Goal: Information Seeking & Learning: Learn about a topic

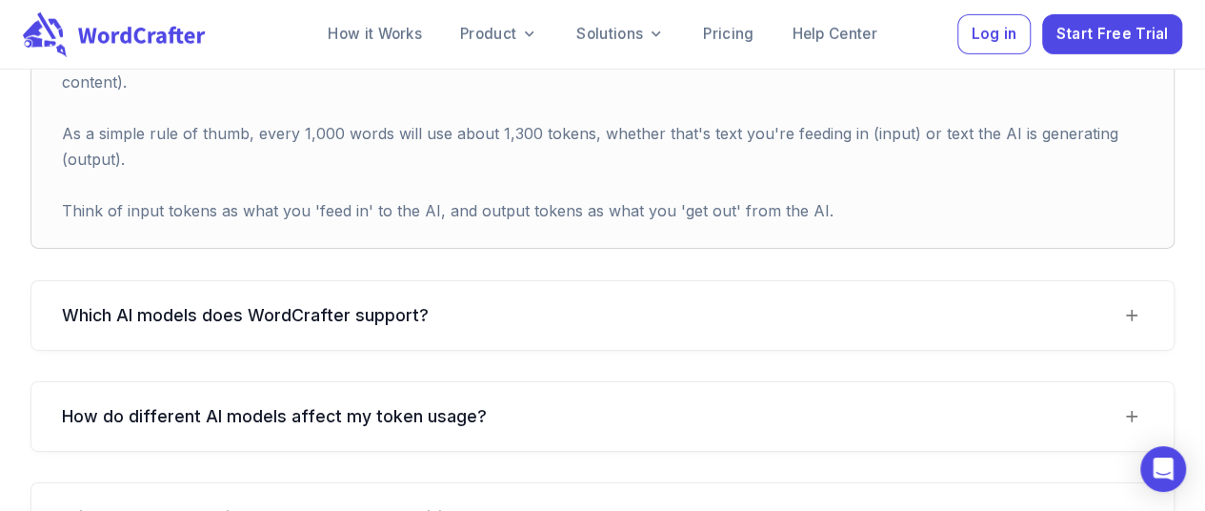
scroll to position [3008, 0]
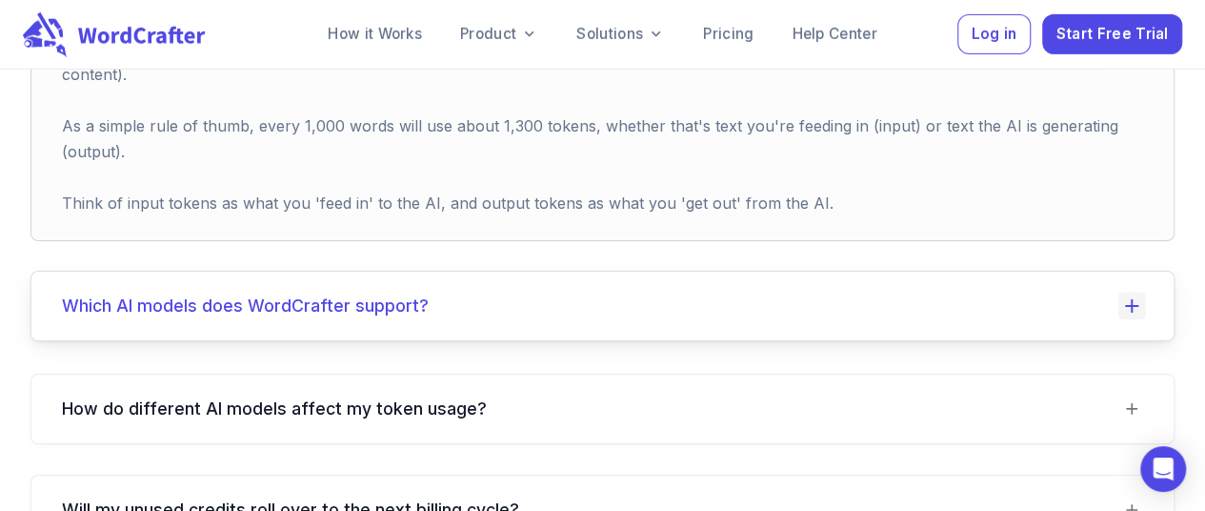
click at [1133, 292] on icon at bounding box center [1132, 306] width 28 height 28
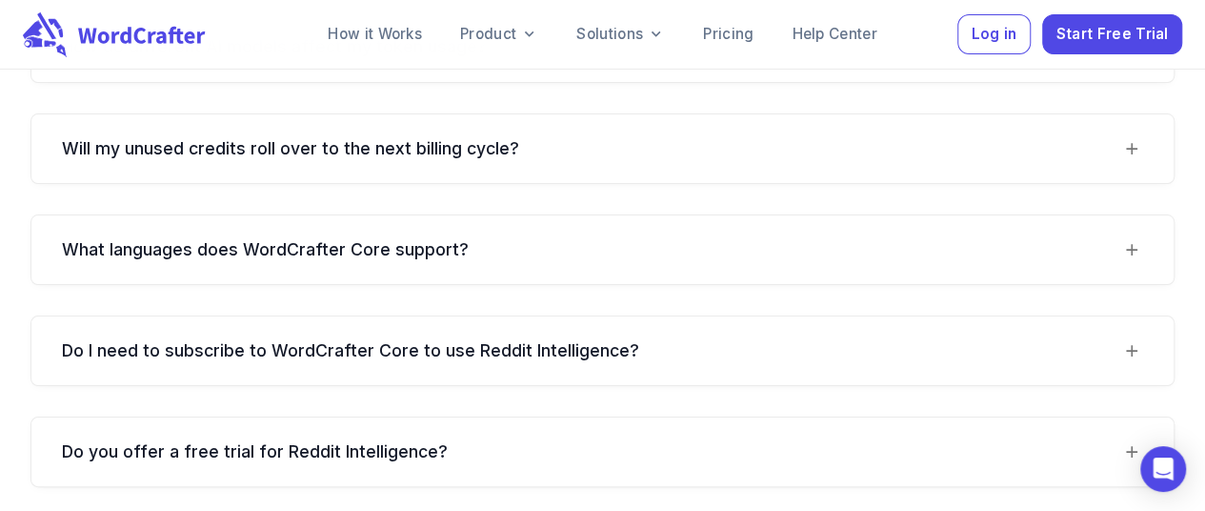
scroll to position [3624, 0]
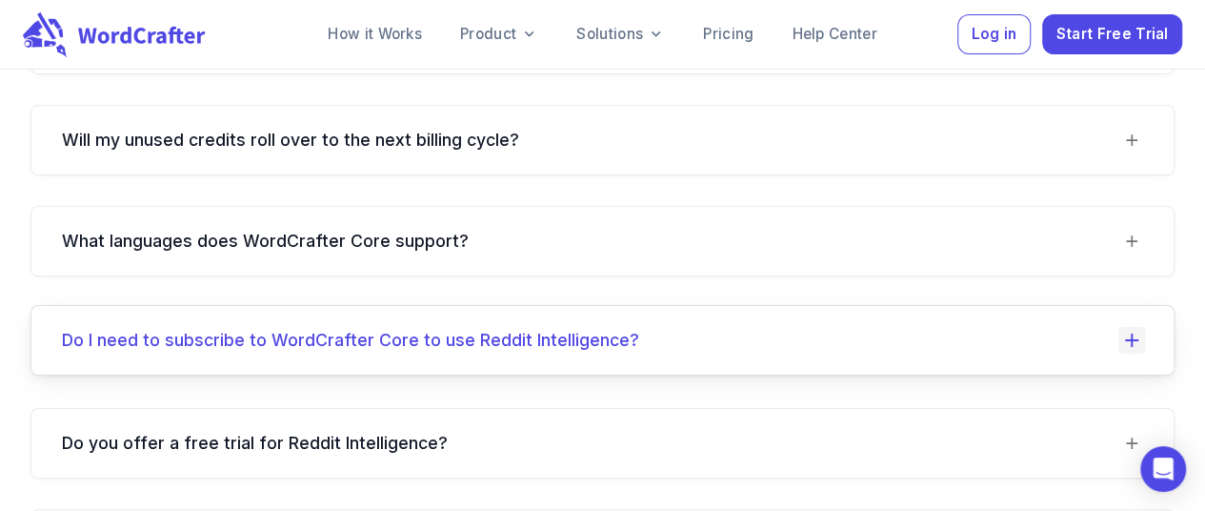
click at [1141, 327] on icon at bounding box center [1132, 341] width 28 height 28
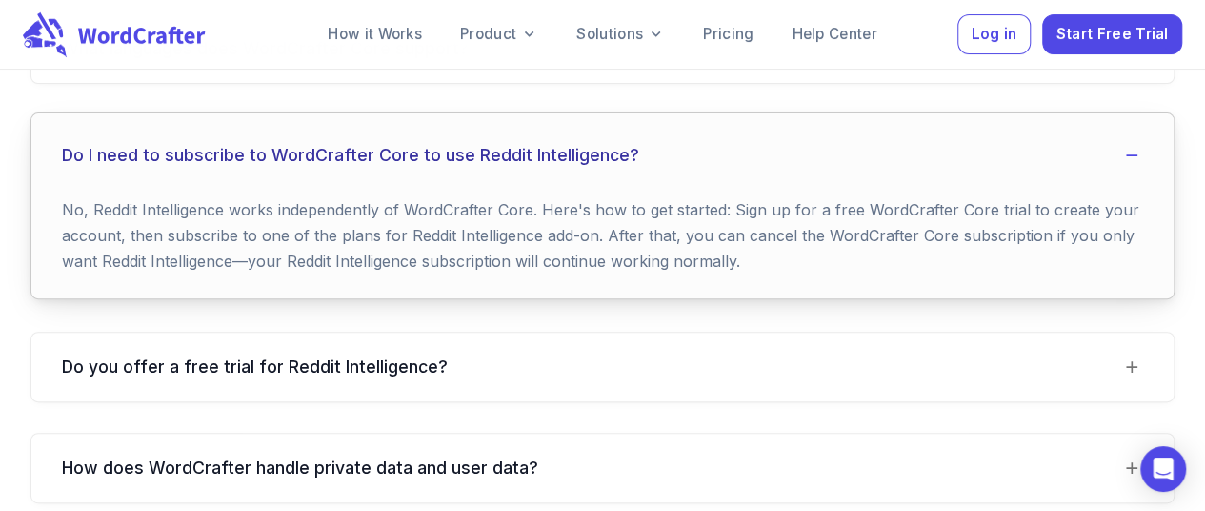
scroll to position [3833, 0]
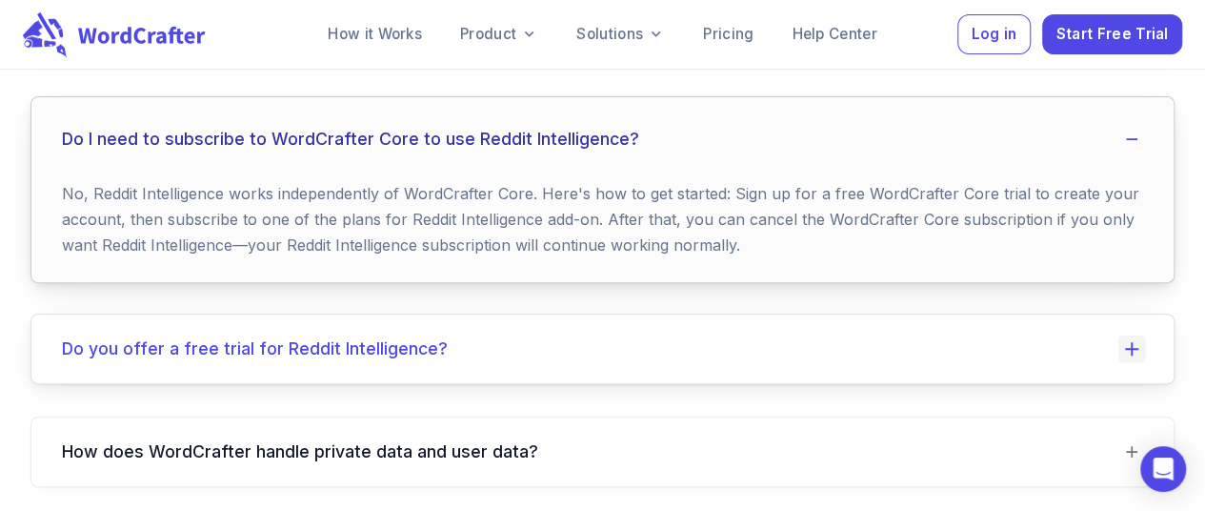
click at [1141, 334] on icon at bounding box center [1132, 348] width 28 height 28
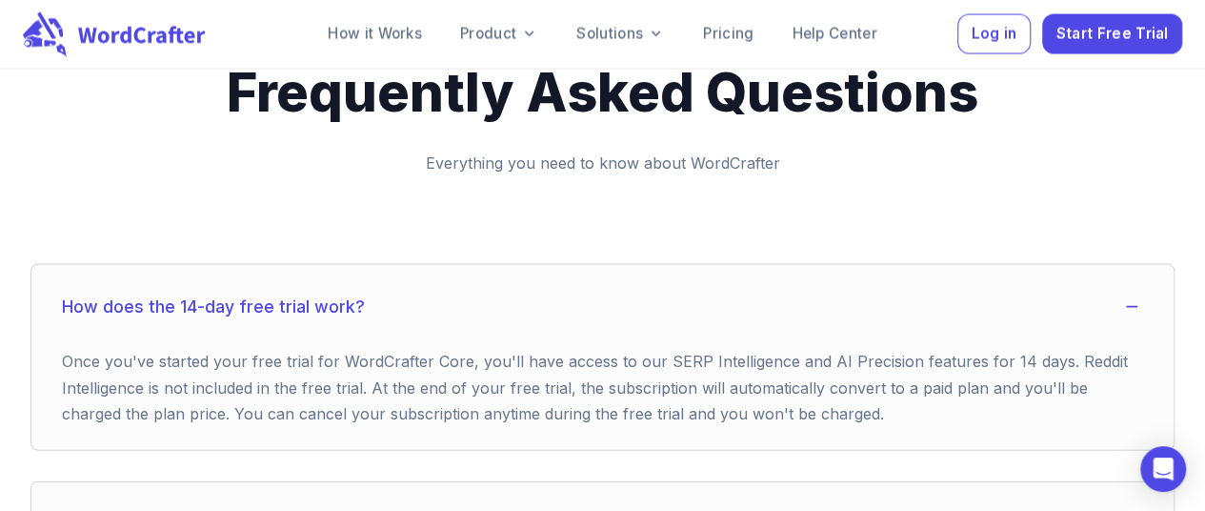
scroll to position [1823, 0]
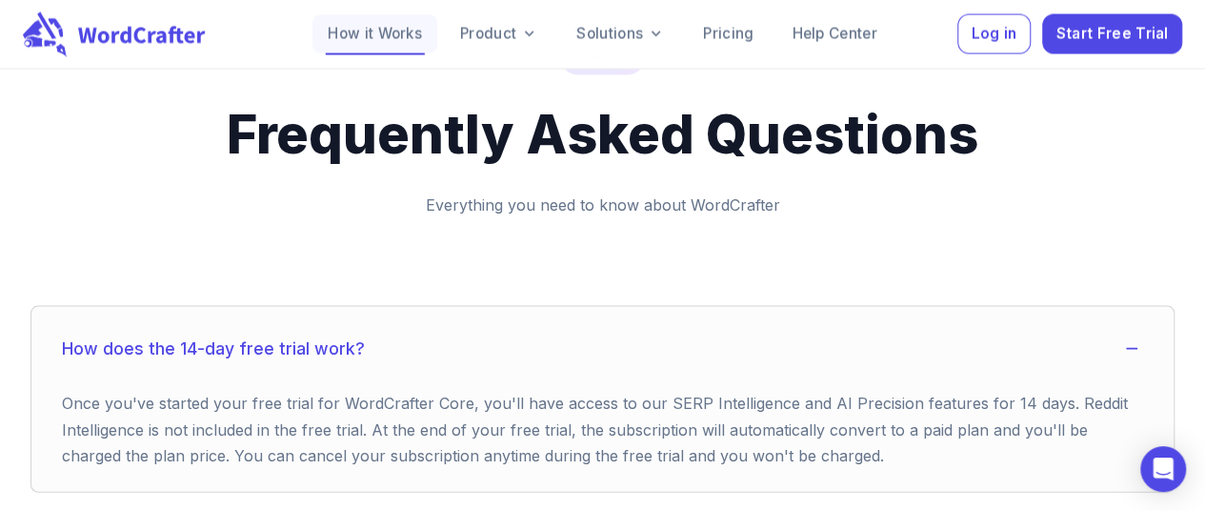
click at [376, 33] on link "How it Works" at bounding box center [374, 34] width 125 height 38
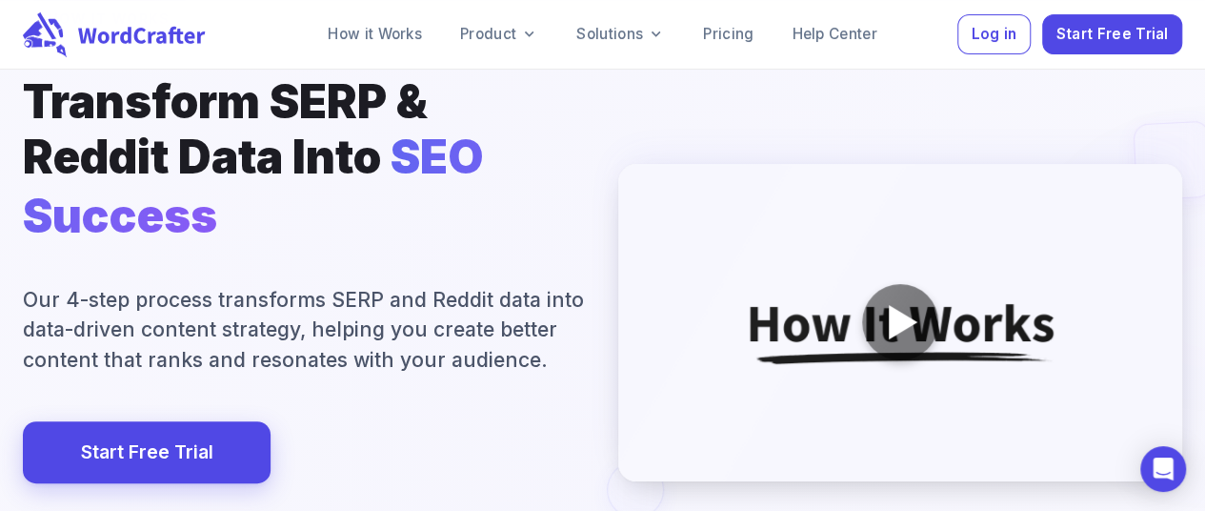
scroll to position [300, 0]
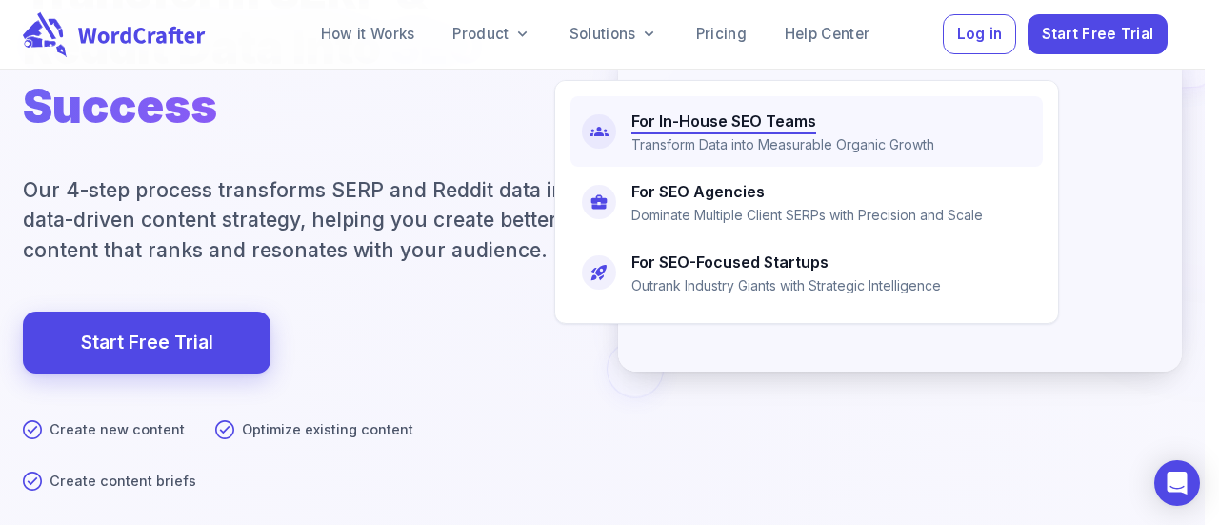
click at [711, 140] on p "Transform Data into Measurable Organic Growth" at bounding box center [783, 144] width 303 height 21
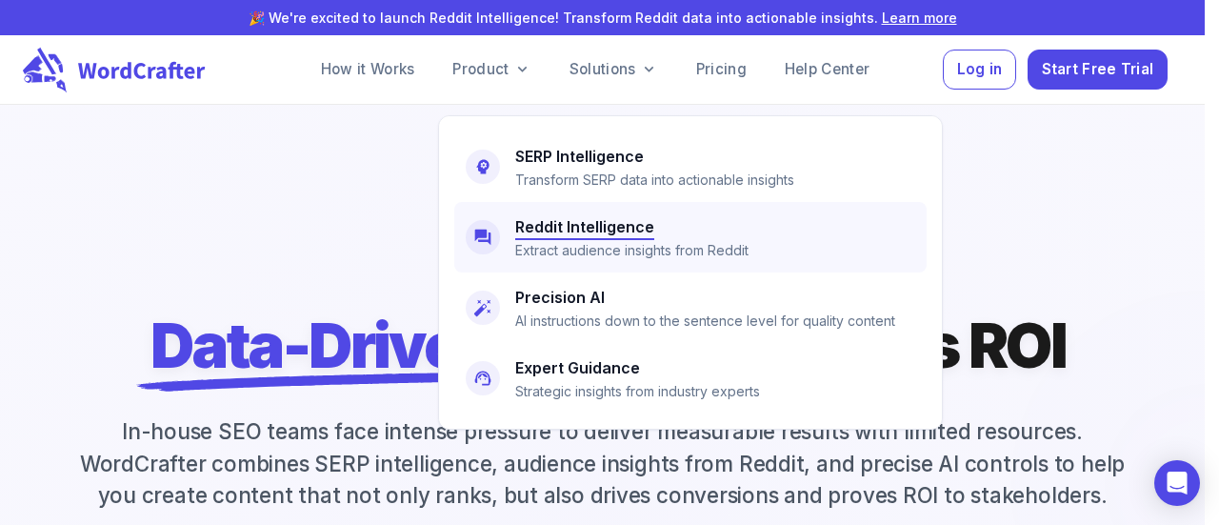
click at [583, 233] on h6 "Reddit Intelligence" at bounding box center [584, 226] width 139 height 27
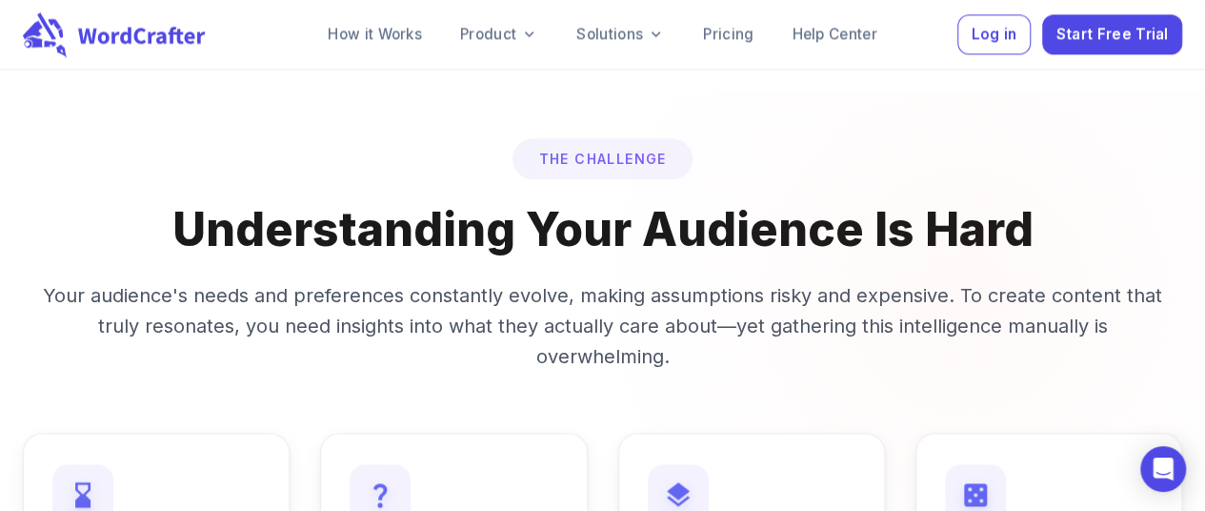
scroll to position [1198, 0]
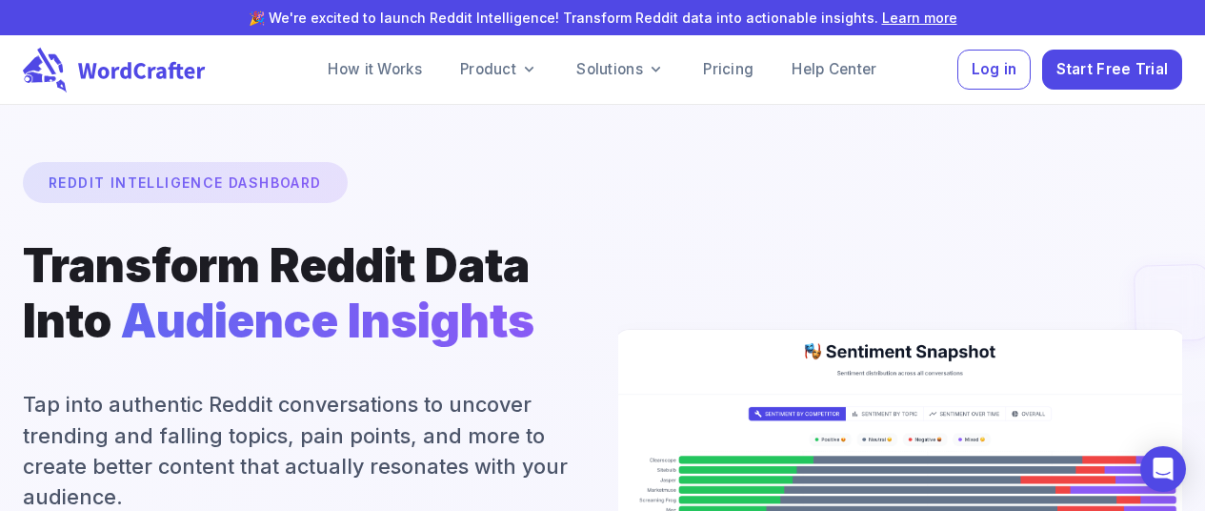
scroll to position [1198, 0]
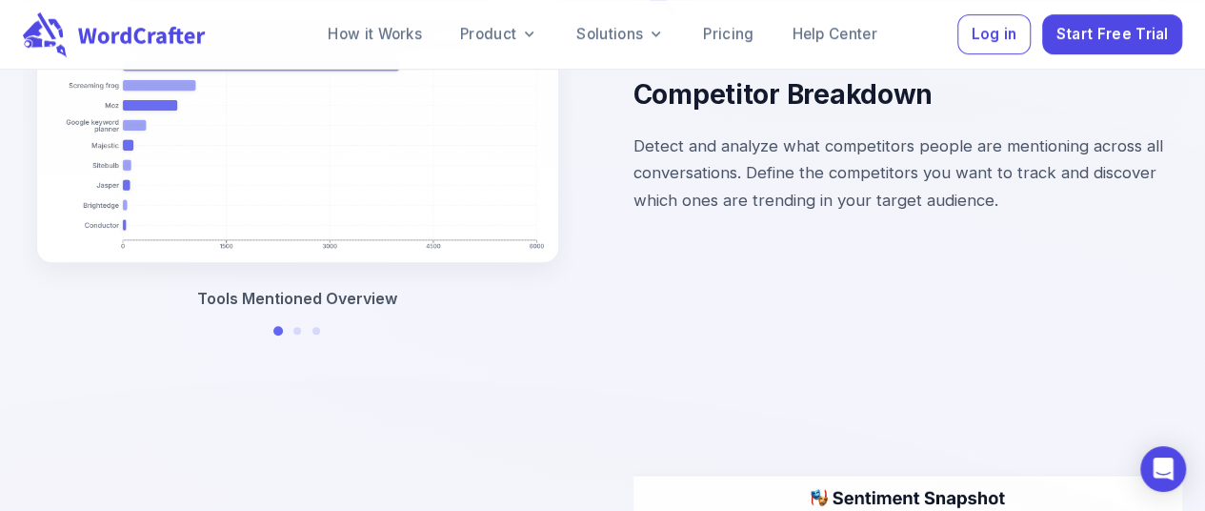
scroll to position [4399, 0]
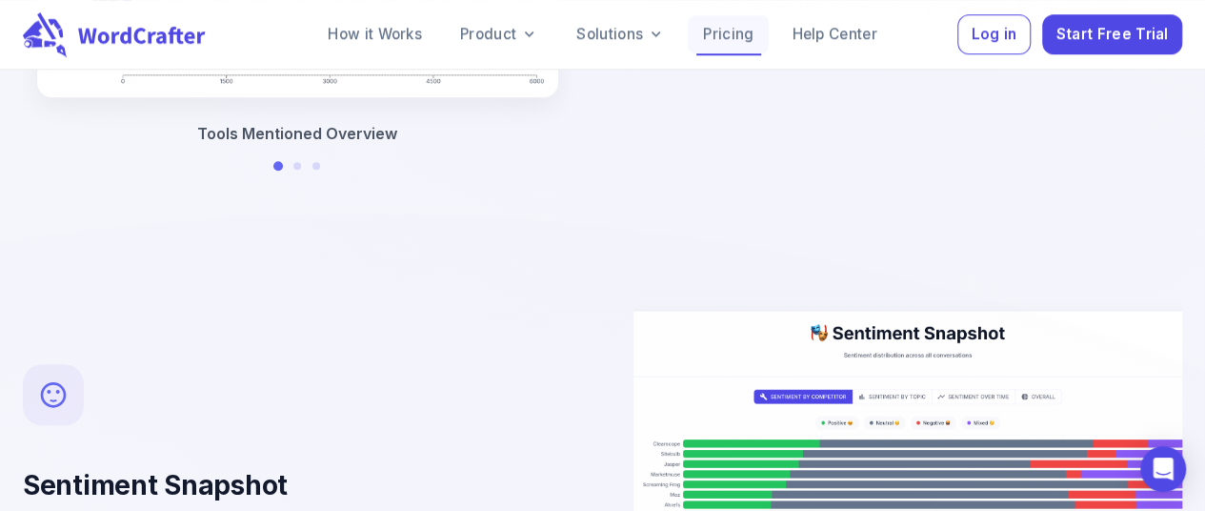
click at [744, 43] on link "Pricing" at bounding box center [728, 34] width 81 height 38
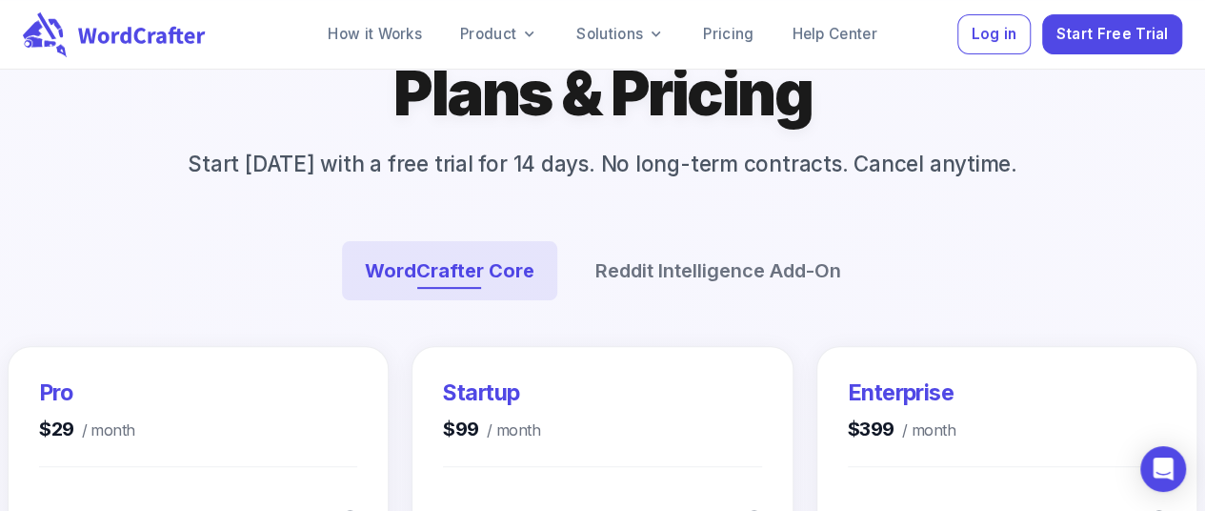
scroll to position [187, 0]
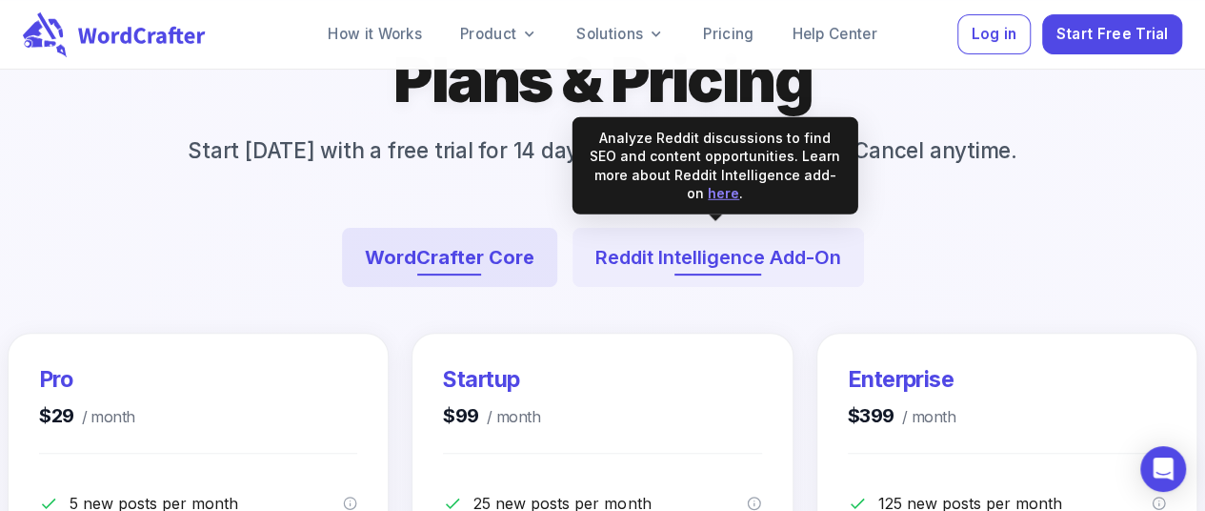
click at [784, 252] on button "Reddit Intelligence Add-On" at bounding box center [719, 257] width 292 height 59
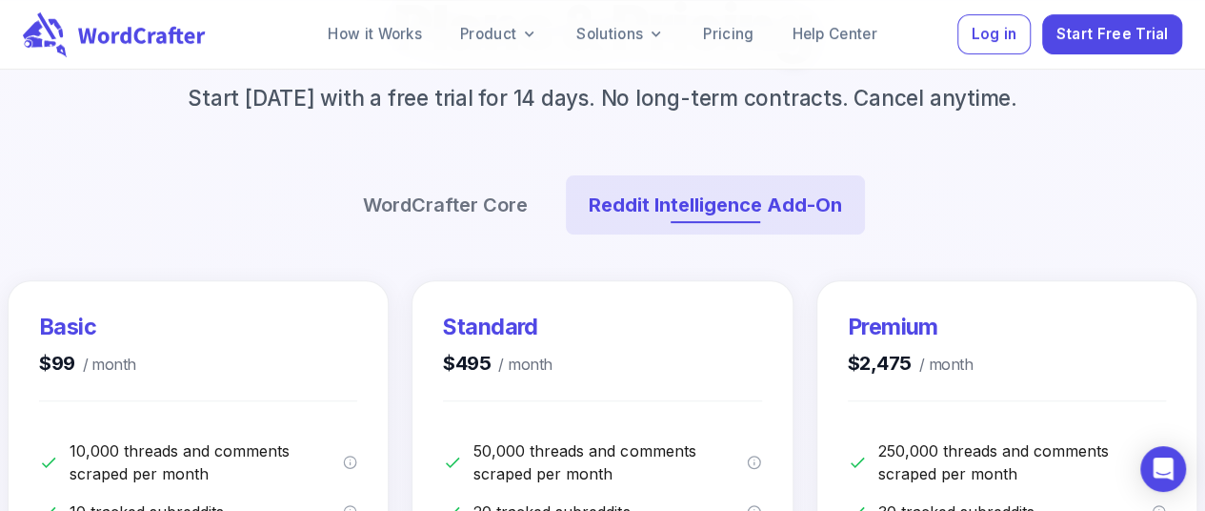
scroll to position [225, 0]
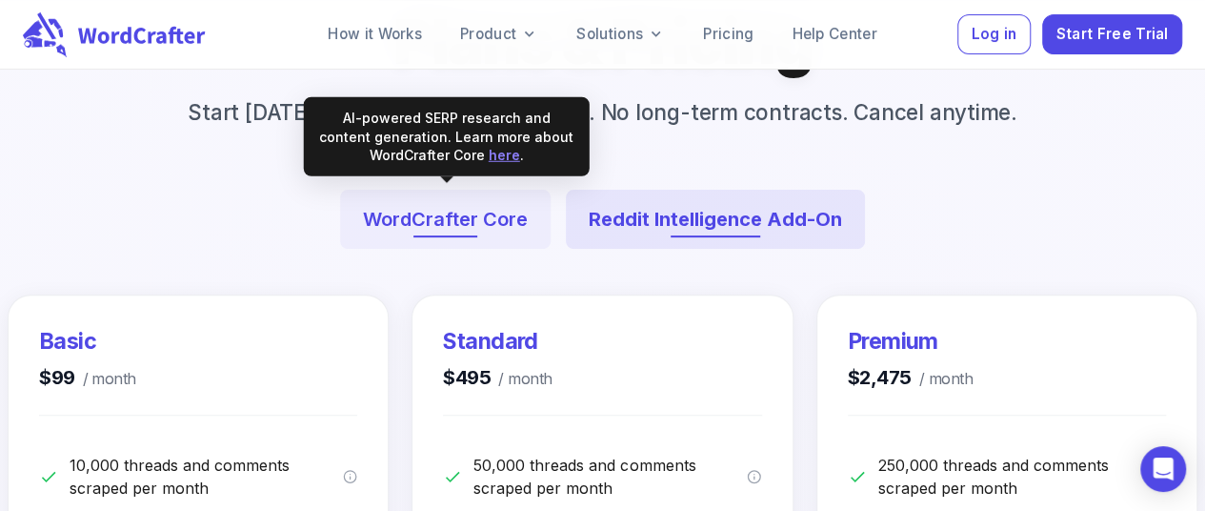
click at [488, 220] on button "WordCrafter Core" at bounding box center [445, 219] width 211 height 59
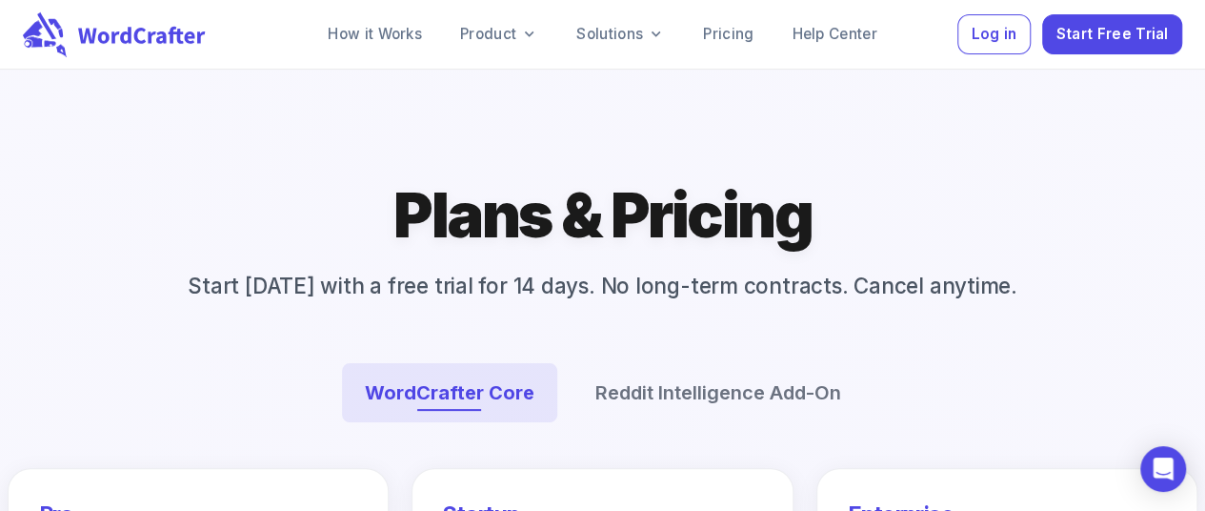
scroll to position [91, 0]
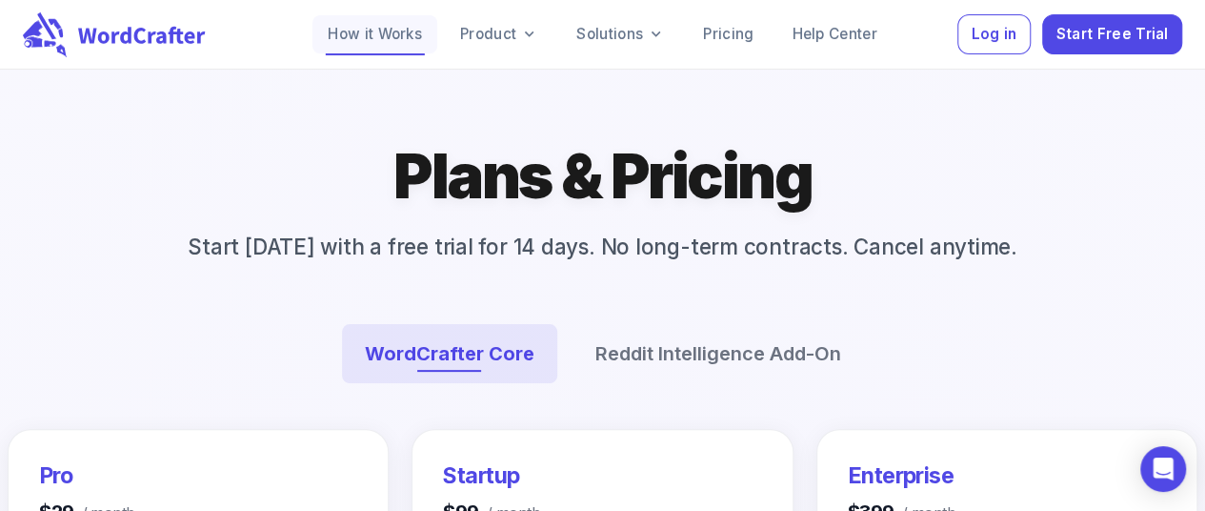
click at [383, 37] on link "How it Works" at bounding box center [374, 34] width 125 height 38
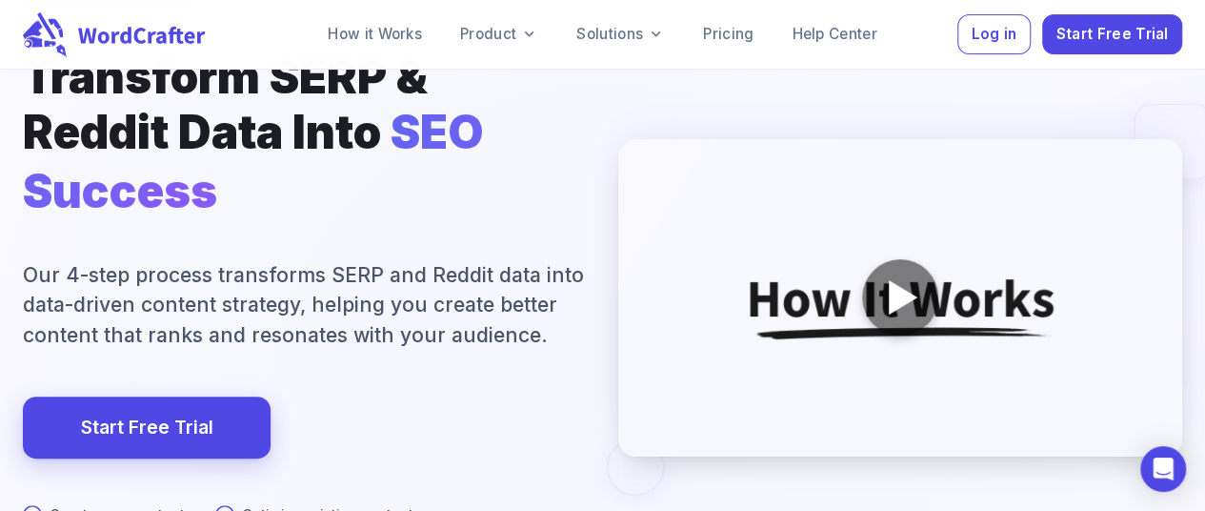
scroll to position [267, 0]
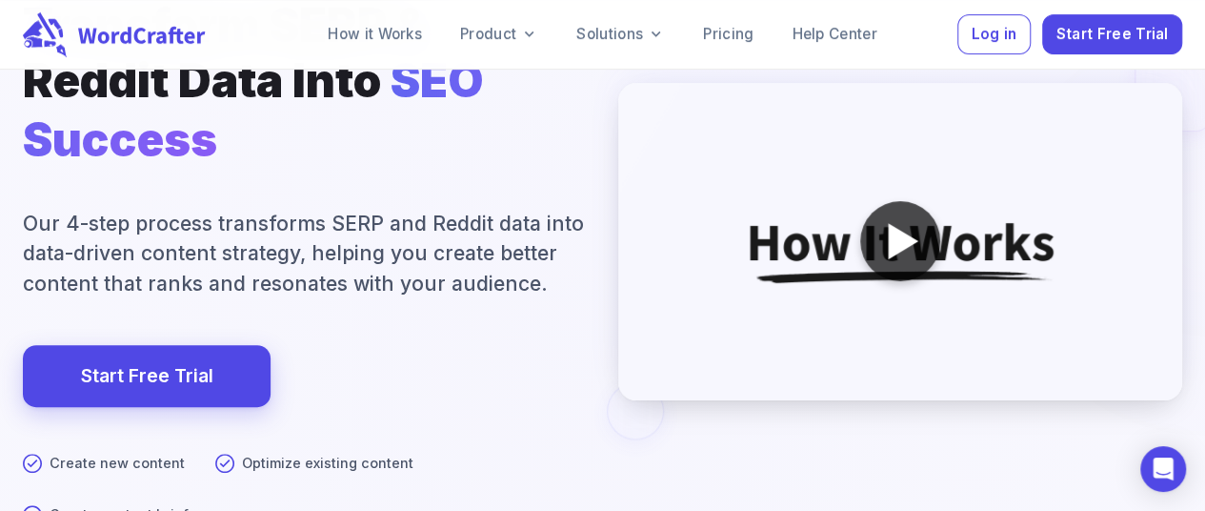
click at [893, 252] on div at bounding box center [903, 241] width 30 height 36
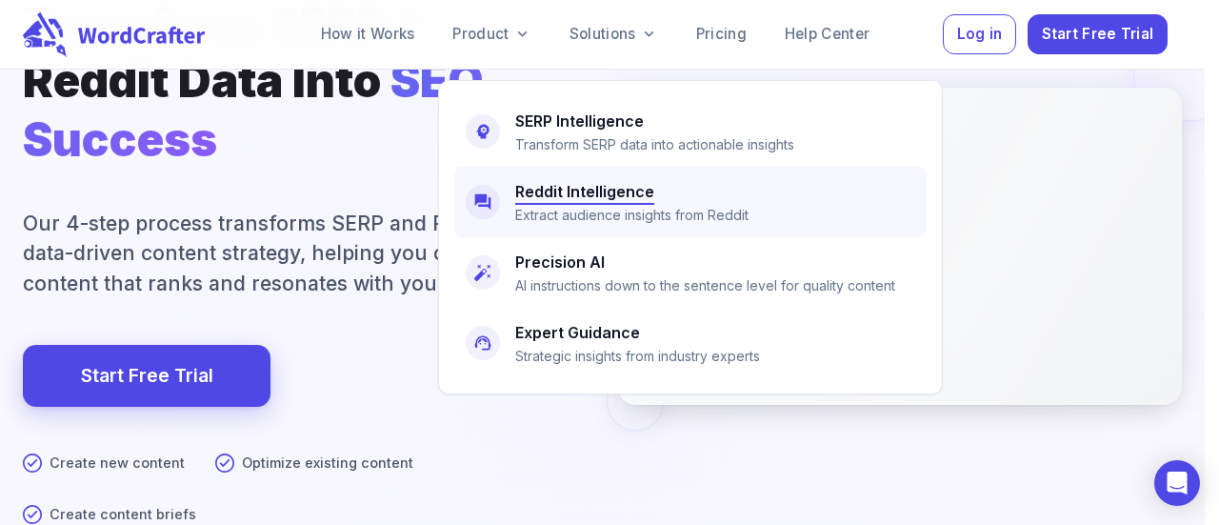
click at [550, 184] on h6 "Reddit Intelligence" at bounding box center [584, 191] width 139 height 27
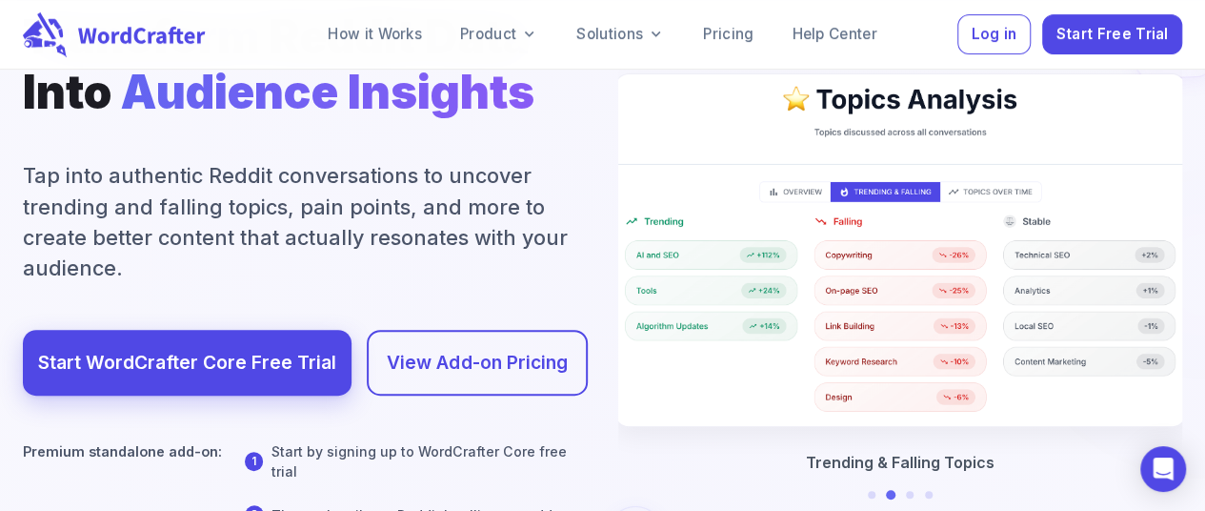
scroll to position [267, 0]
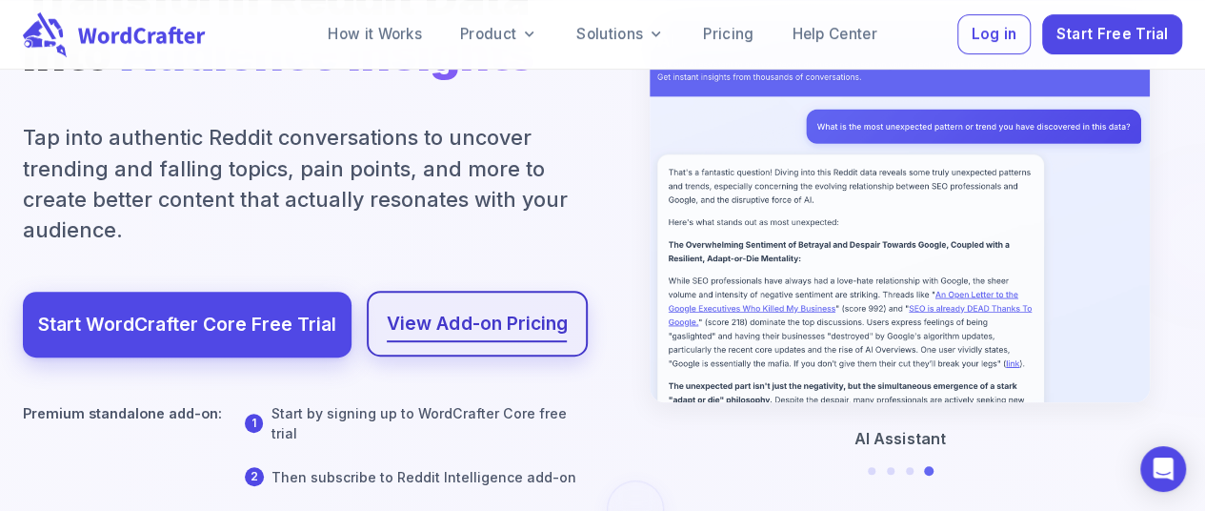
click at [563, 333] on link "View Add-on Pricing" at bounding box center [477, 324] width 180 height 32
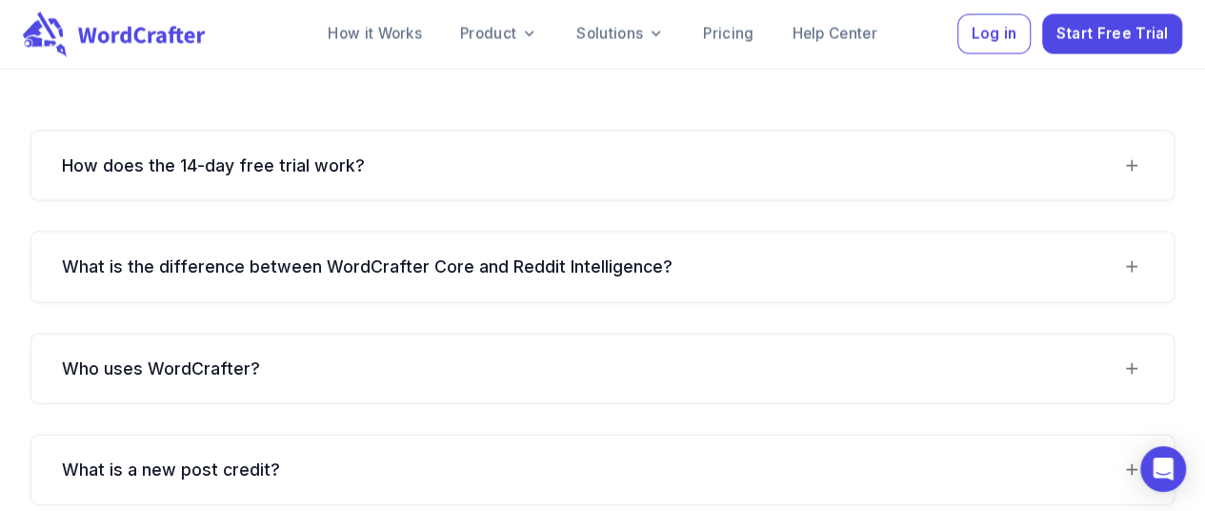
scroll to position [2014, 0]
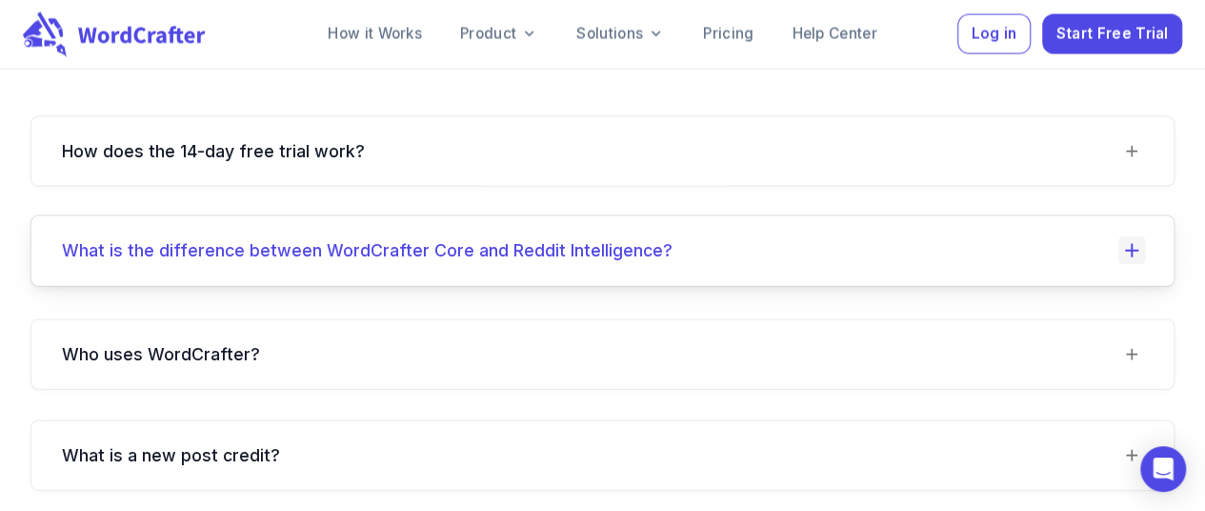
click at [1122, 237] on icon at bounding box center [1132, 251] width 28 height 28
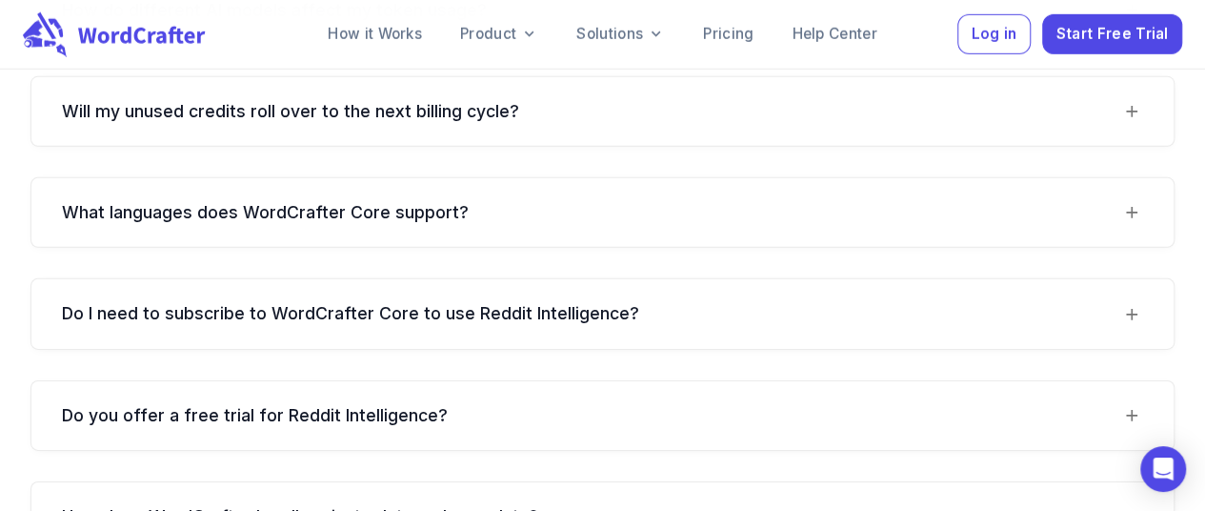
scroll to position [2899, 0]
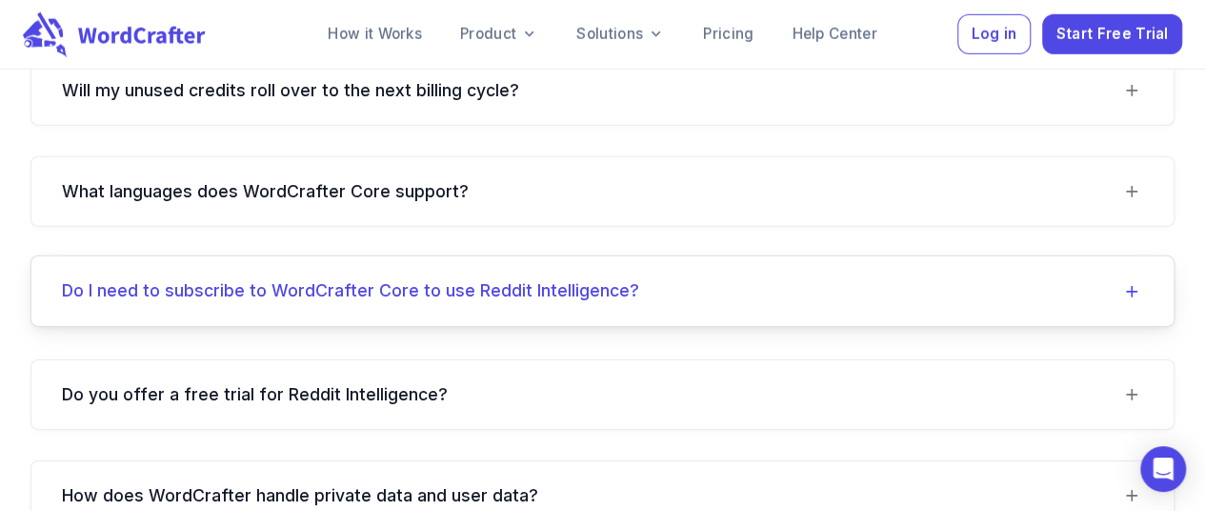
click at [1117, 279] on div "Do I need to subscribe to WordCrafter Core to use Reddit Intelligence?" at bounding box center [591, 290] width 1058 height 23
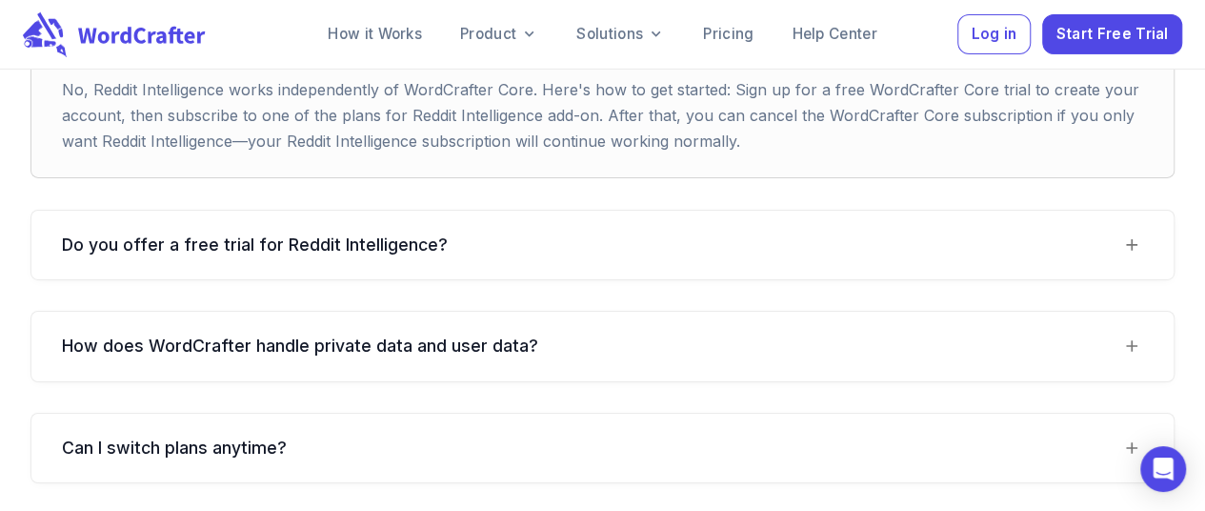
scroll to position [3178, 0]
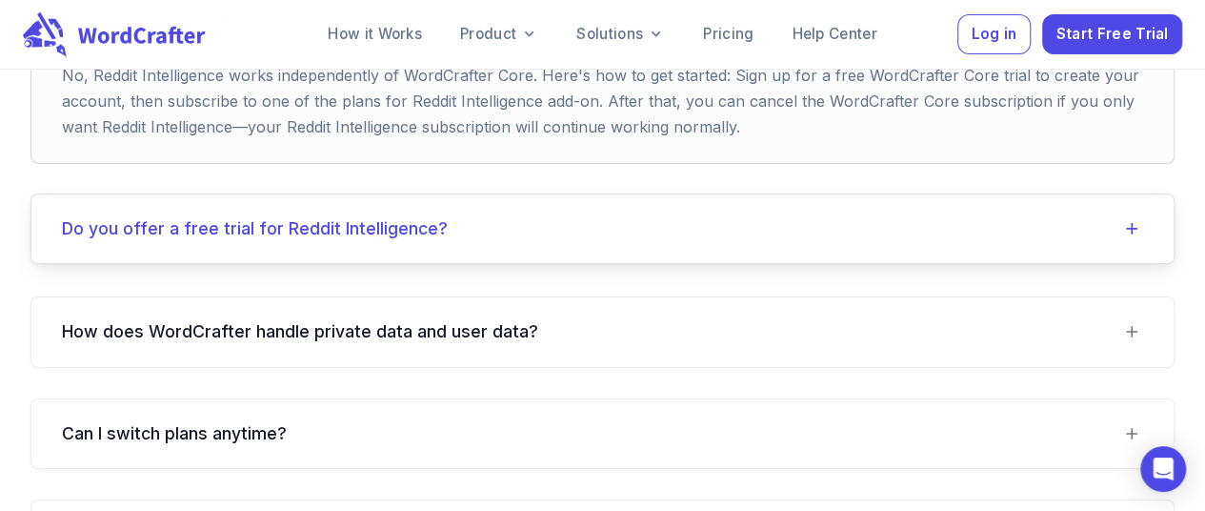
click at [1132, 195] on Intelligence\?-header "Do you offer a free trial for Reddit Intelligence?" at bounding box center [602, 228] width 1142 height 69
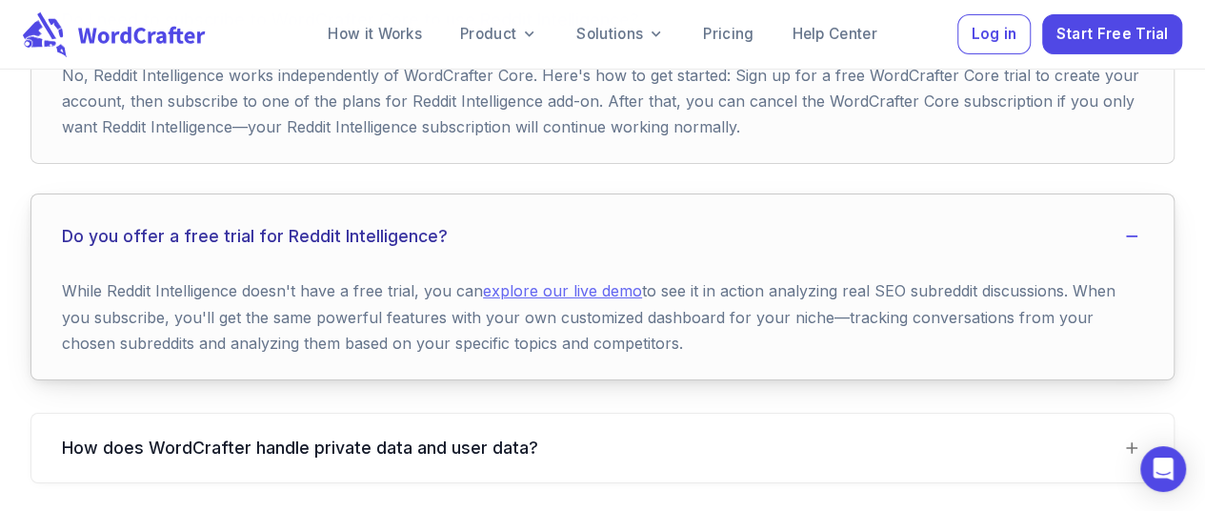
click at [557, 281] on link "explore our live demo" at bounding box center [562, 290] width 159 height 19
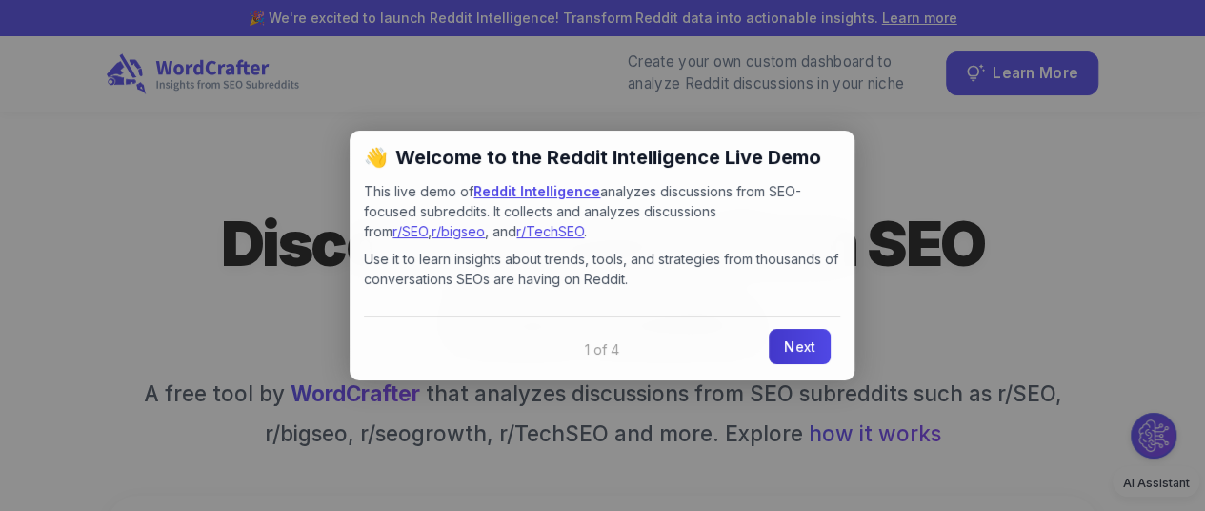
click at [804, 349] on link "Next" at bounding box center [800, 346] width 62 height 35
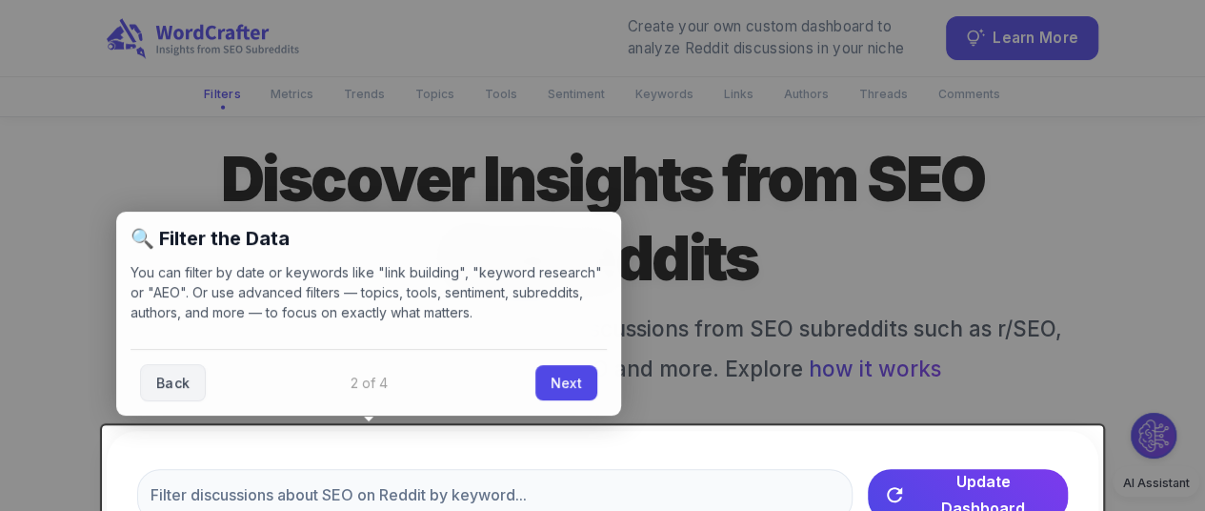
scroll to position [50, 0]
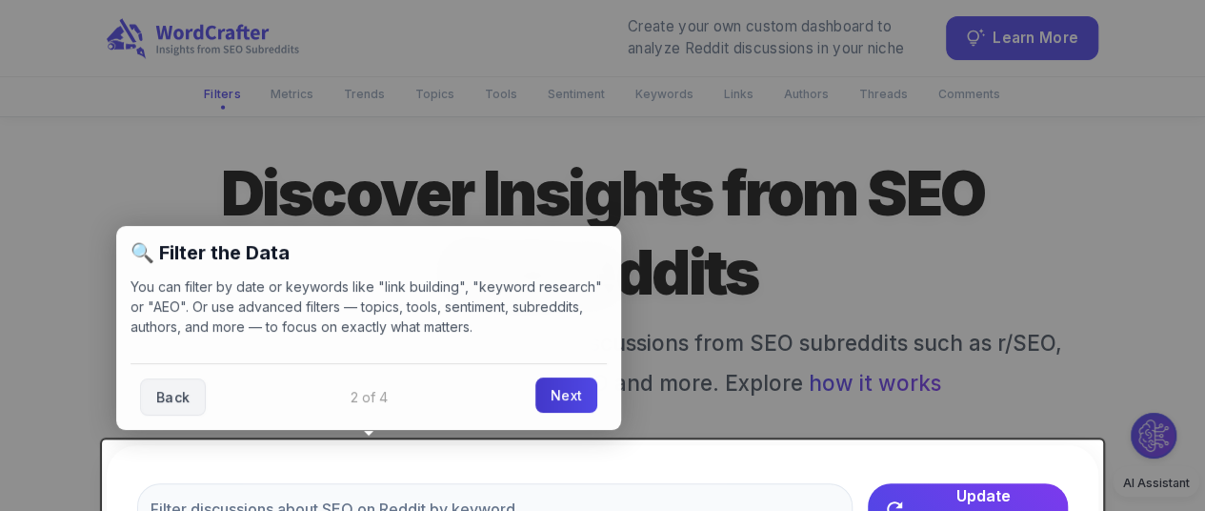
click at [566, 394] on link "Next" at bounding box center [566, 394] width 62 height 35
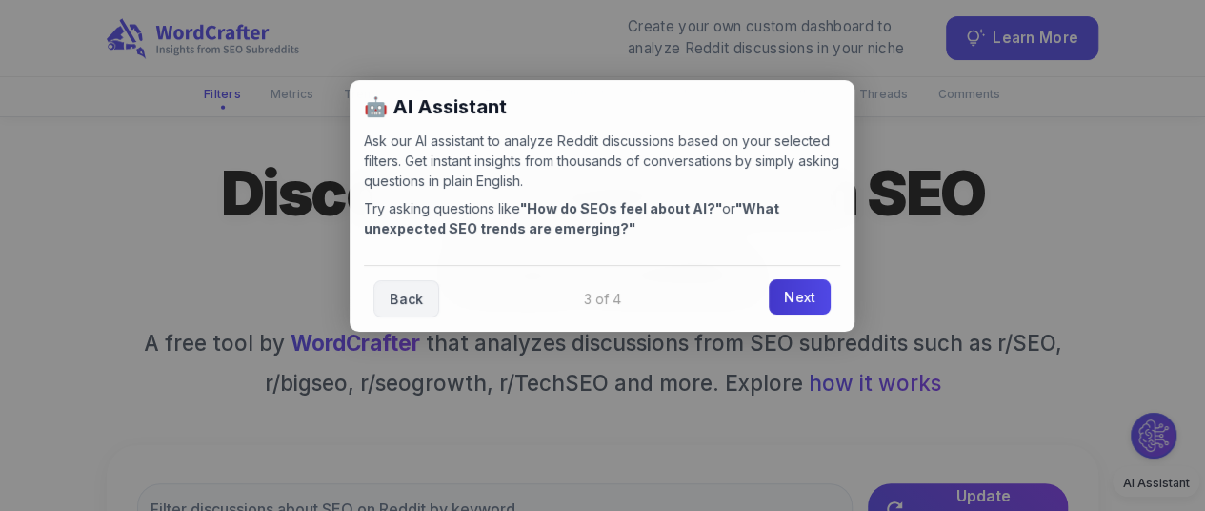
click at [815, 287] on link "Next" at bounding box center [800, 296] width 62 height 35
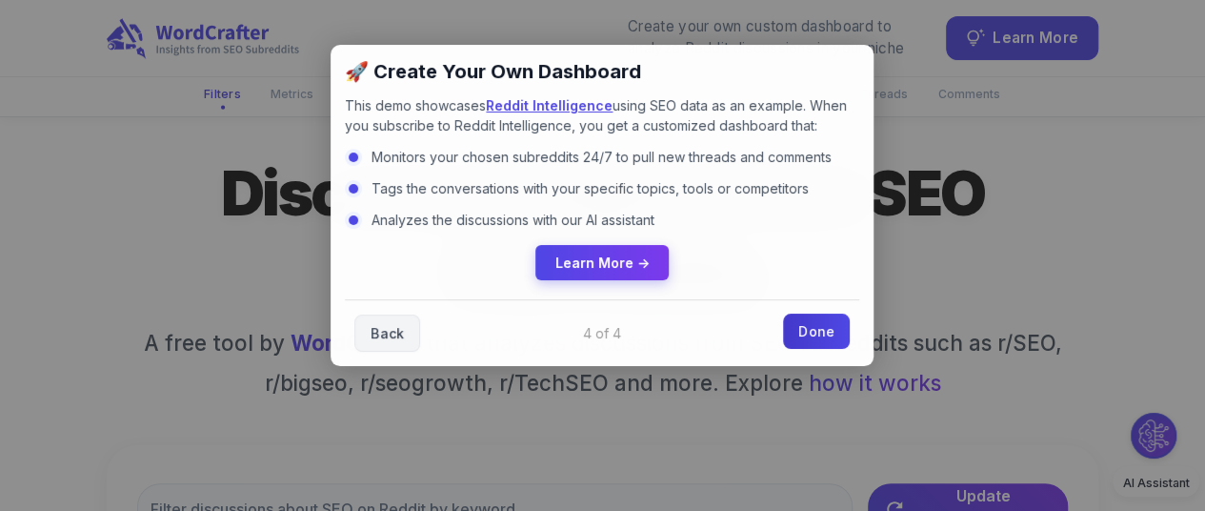
click at [835, 332] on link "Done" at bounding box center [816, 330] width 67 height 35
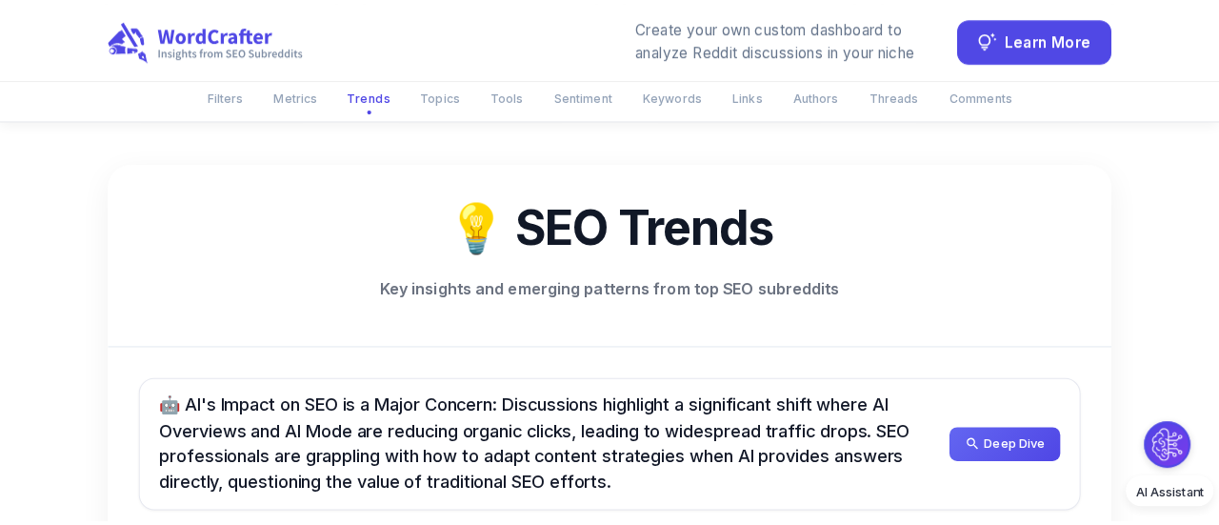
scroll to position [982, 0]
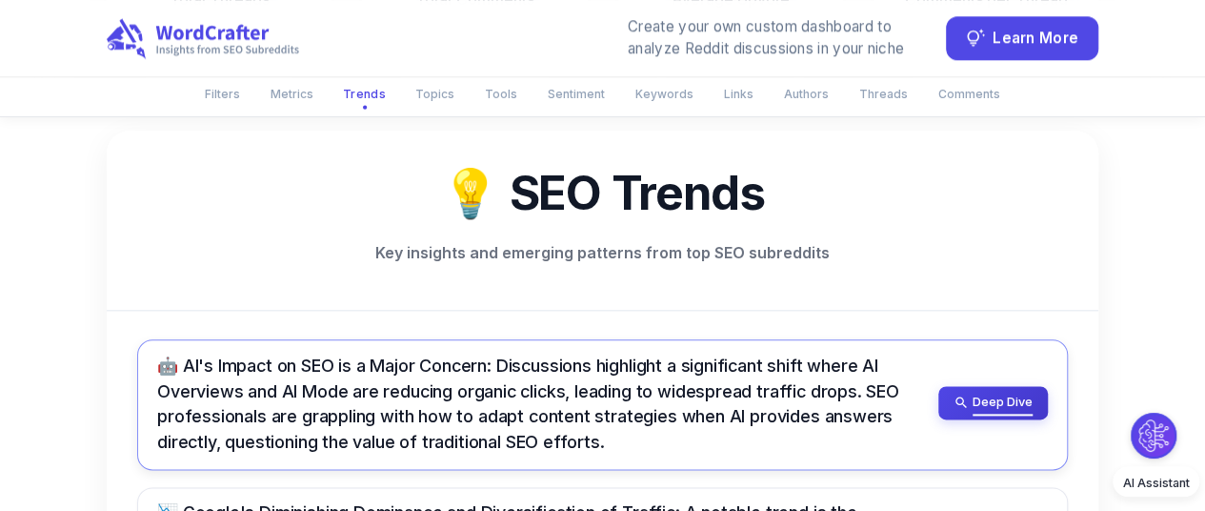
click at [1012, 392] on span "Deep Dive" at bounding box center [1003, 402] width 60 height 21
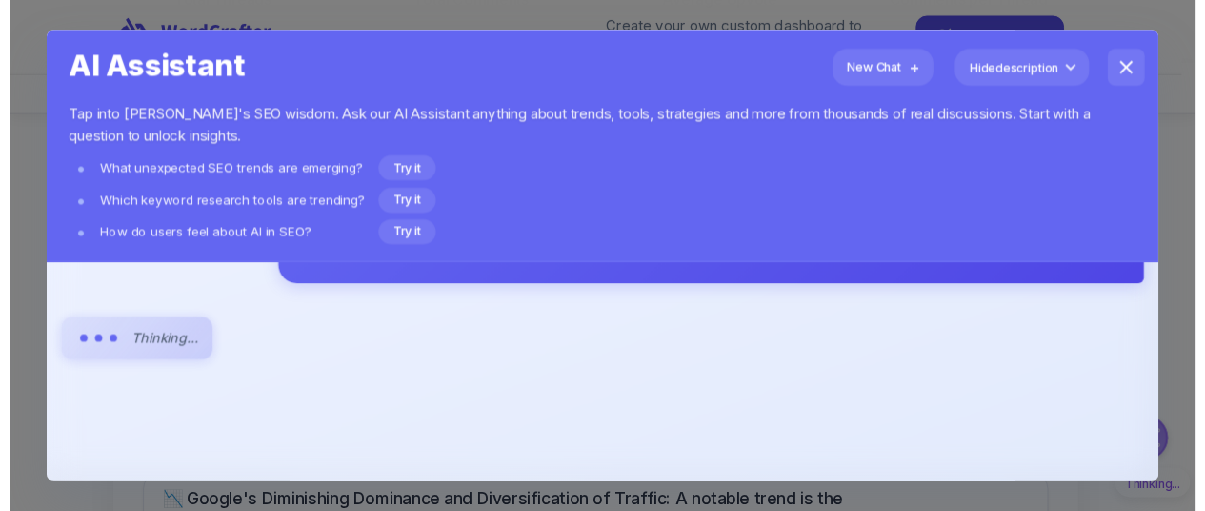
scroll to position [0, 0]
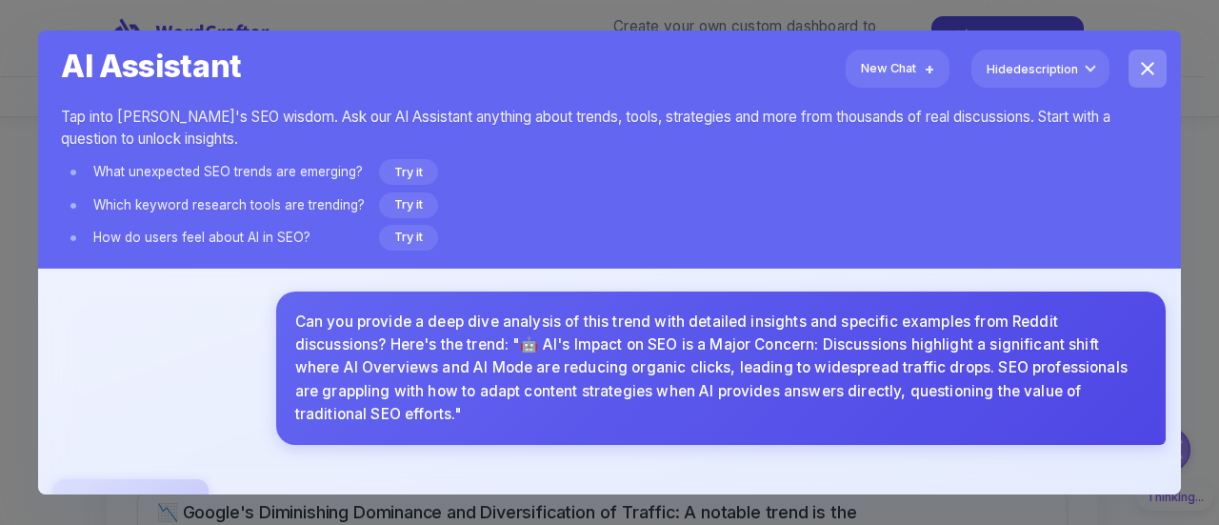
click at [1137, 70] on icon "close" at bounding box center [1148, 68] width 23 height 23
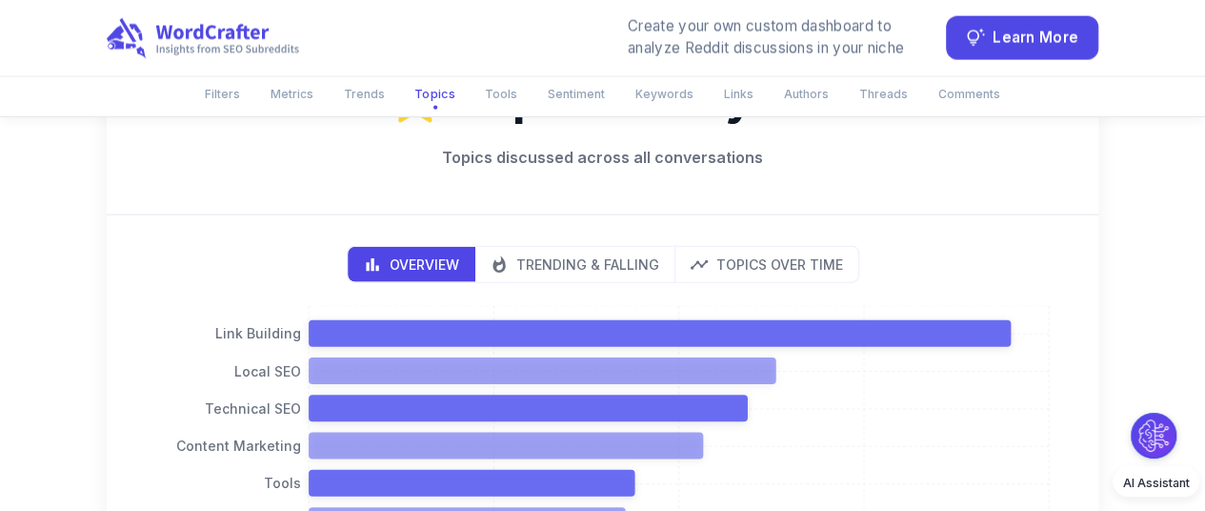
scroll to position [2160, 0]
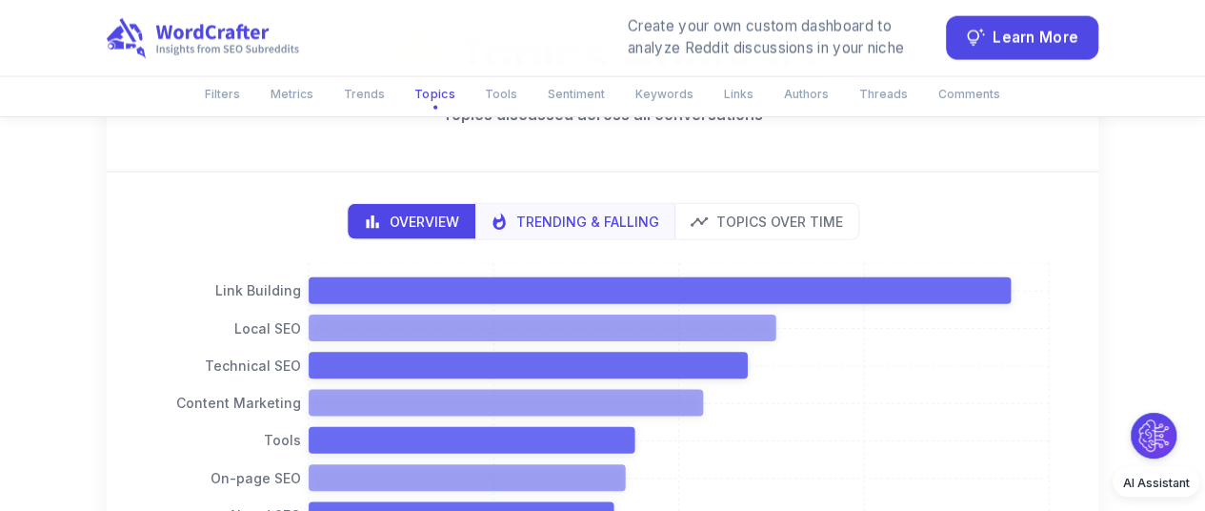
click at [607, 211] on p "Trending & Falling" at bounding box center [587, 221] width 143 height 20
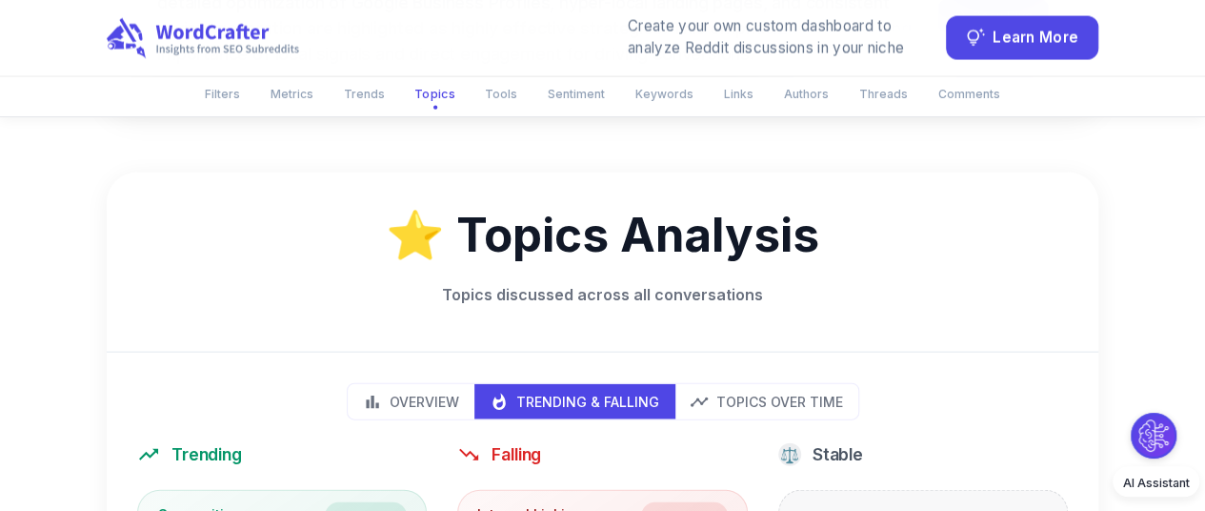
scroll to position [1964, 0]
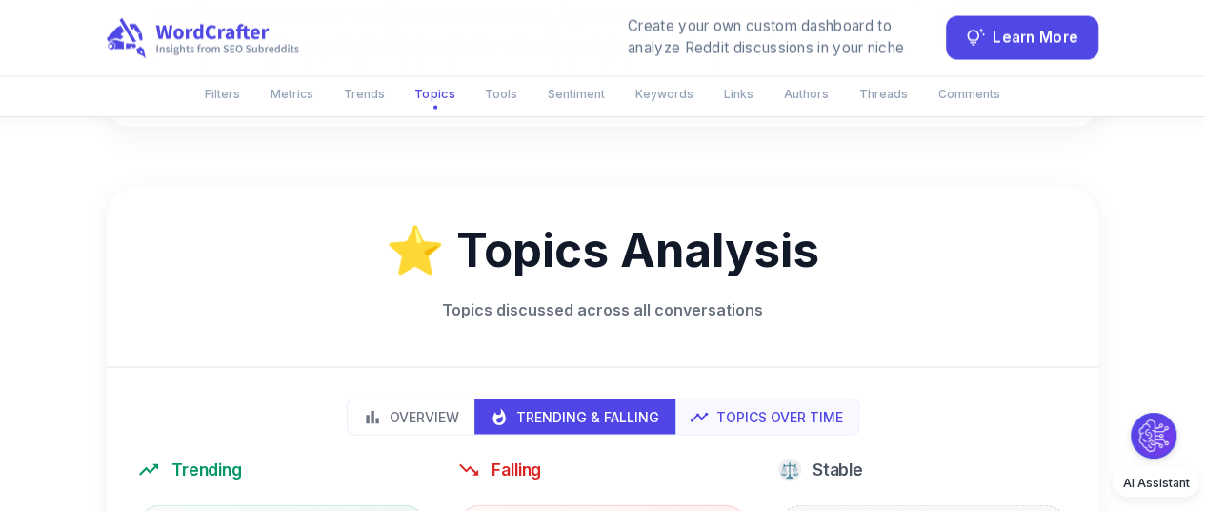
click at [814, 407] on p "Topics Over Time" at bounding box center [779, 417] width 127 height 20
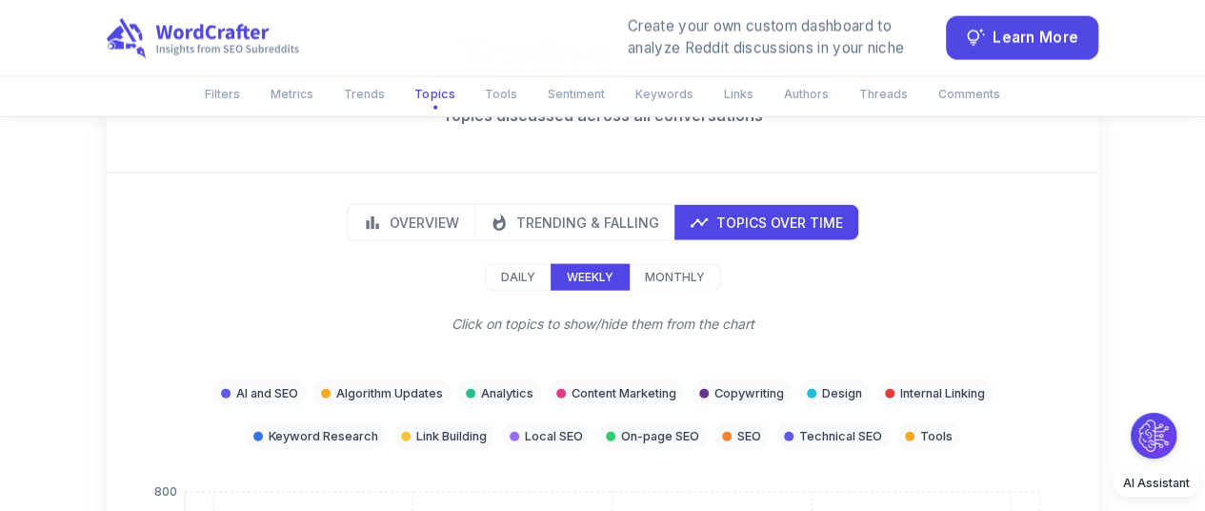
scroll to position [2173, 0]
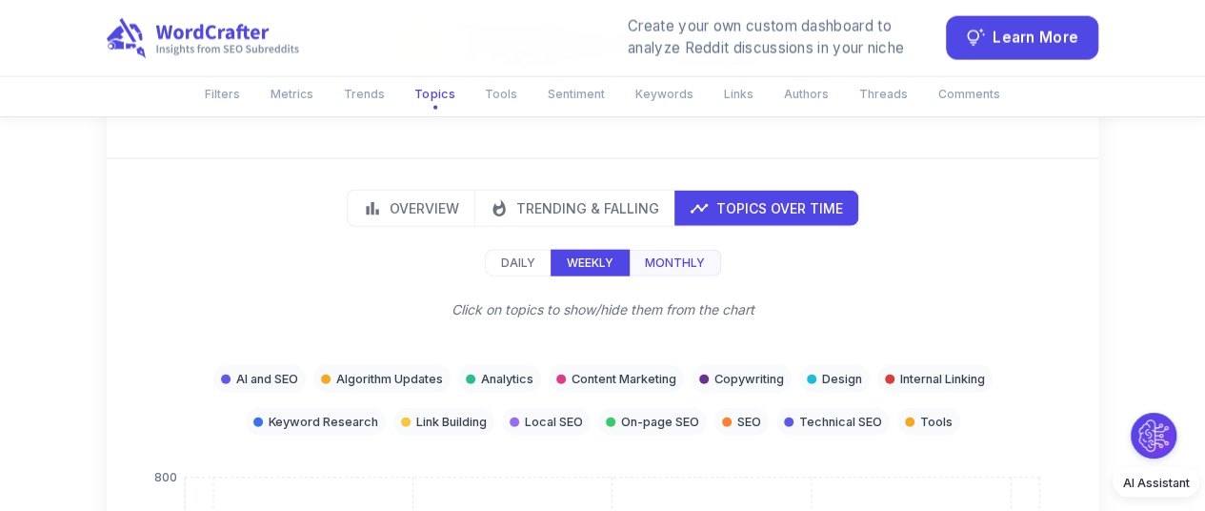
click at [683, 254] on p "Monthly" at bounding box center [675, 262] width 60 height 17
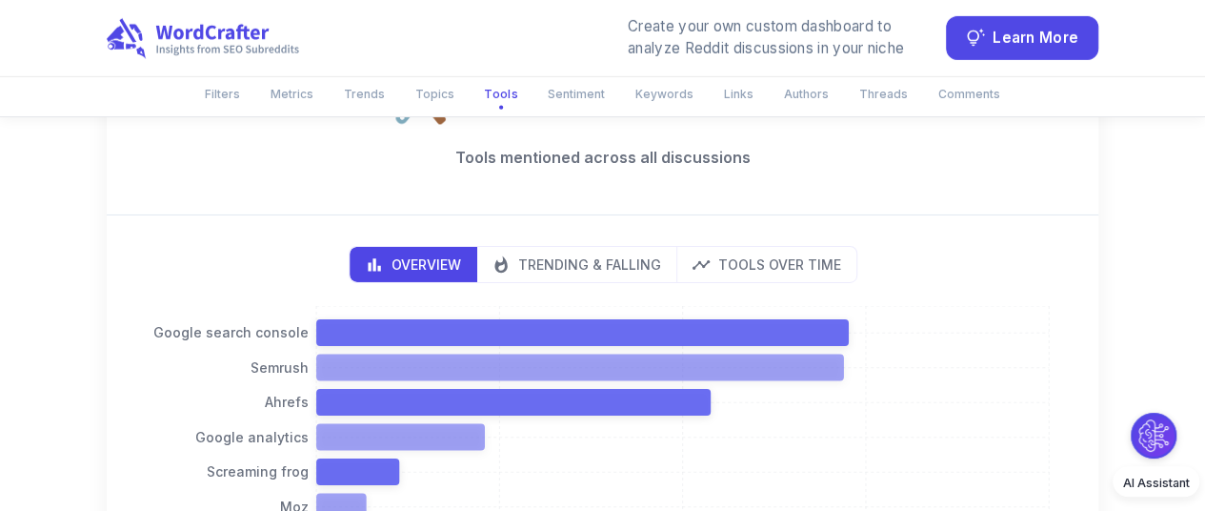
scroll to position [3136, 0]
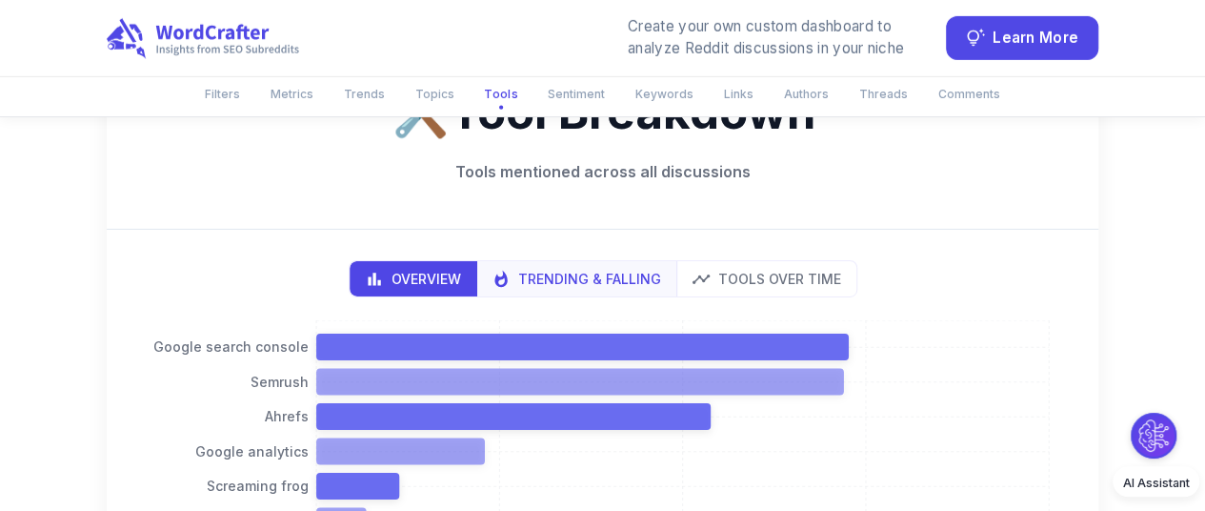
click at [620, 269] on p "Trending & Falling" at bounding box center [589, 279] width 143 height 20
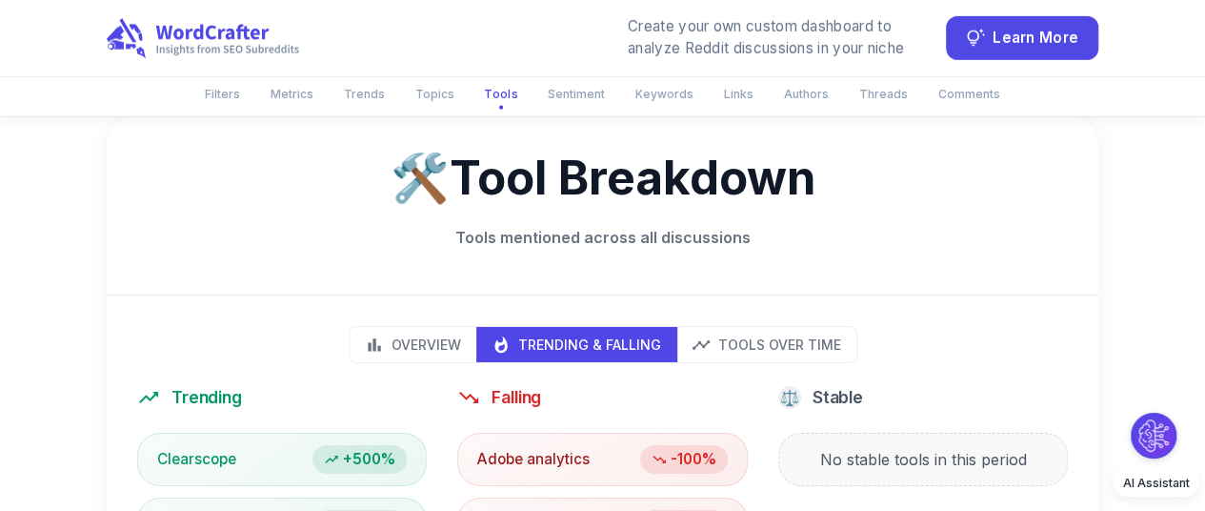
scroll to position [3042, 0]
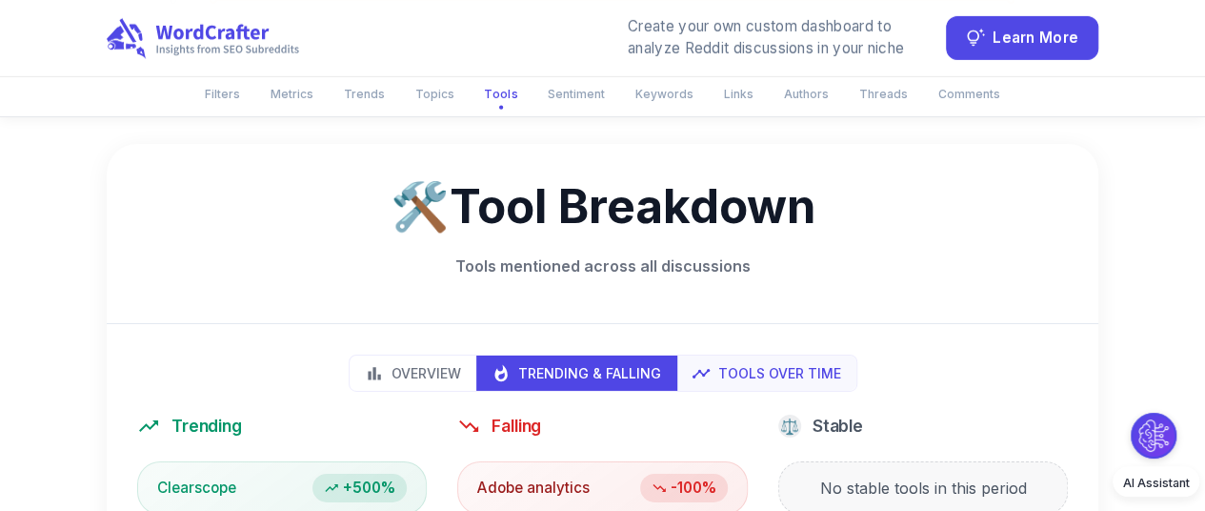
click at [780, 363] on p "Tools Over Time" at bounding box center [779, 373] width 123 height 20
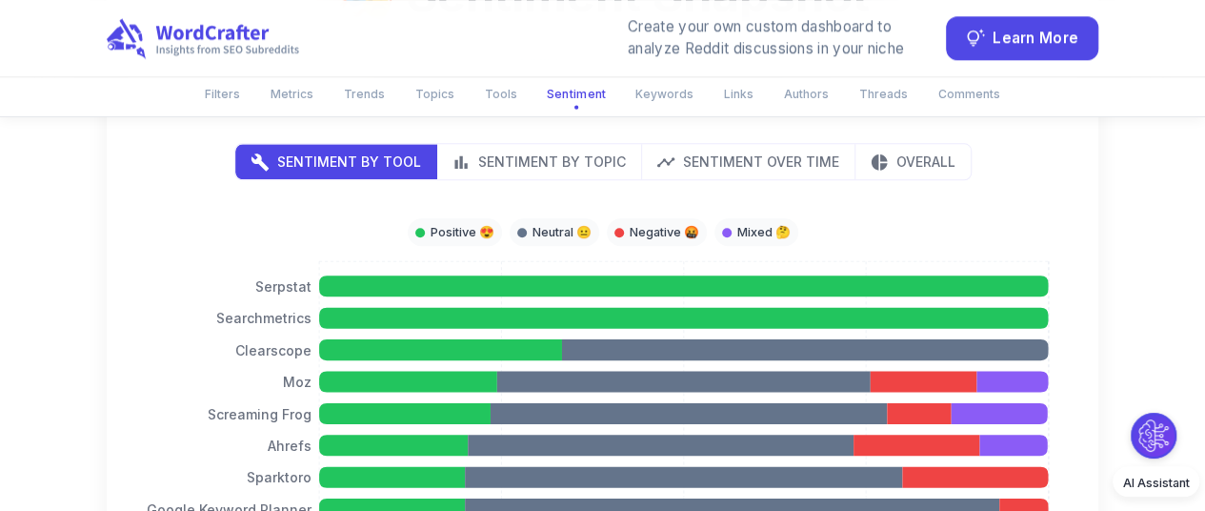
scroll to position [4617, 0]
